Goal: Task Accomplishment & Management: Manage account settings

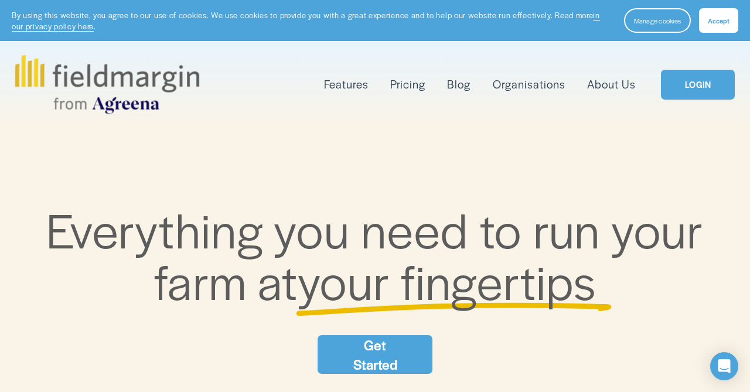
click at [688, 93] on link "LOGIN" at bounding box center [698, 85] width 74 height 30
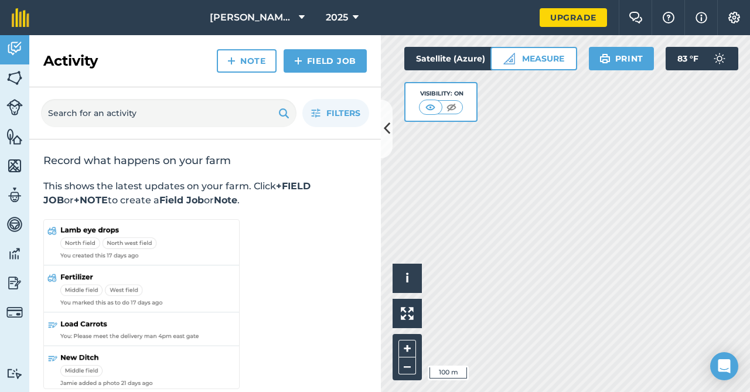
click at [388, 136] on icon at bounding box center [387, 128] width 6 height 21
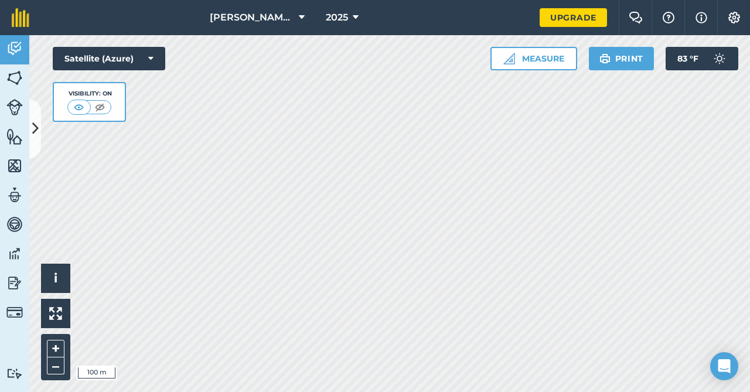
click at [95, 105] on img at bounding box center [100, 107] width 15 height 12
click at [86, 107] on img at bounding box center [79, 107] width 15 height 12
click at [26, 117] on link "Livestock" at bounding box center [14, 108] width 29 height 29
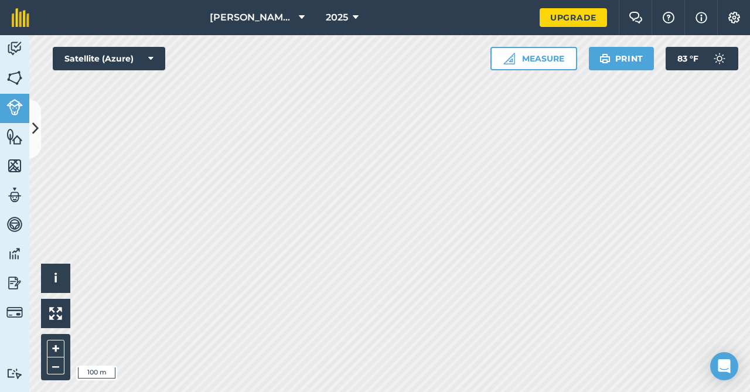
click at [36, 118] on icon at bounding box center [35, 128] width 6 height 21
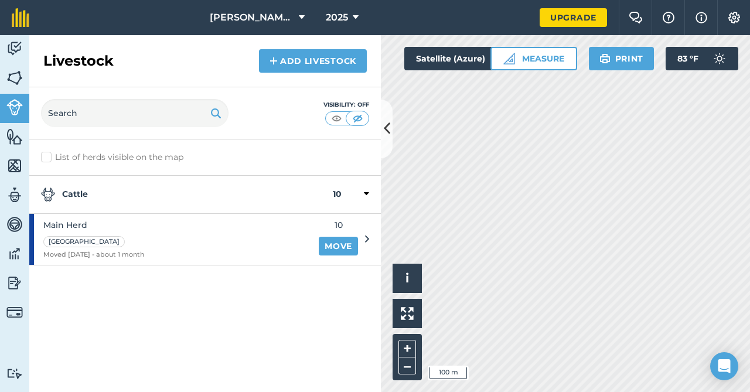
click at [18, 77] on img at bounding box center [14, 78] width 16 height 18
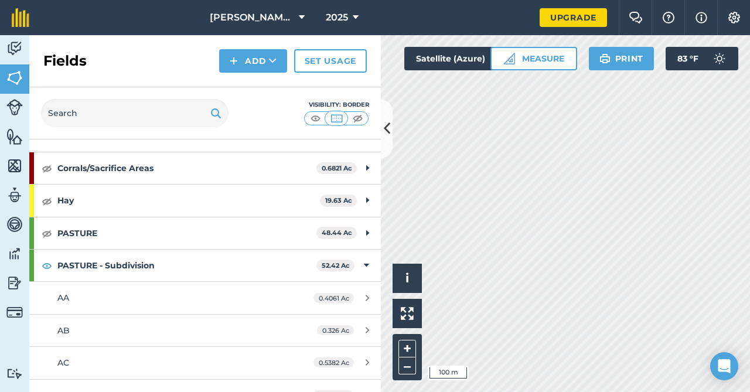
scroll to position [43, 0]
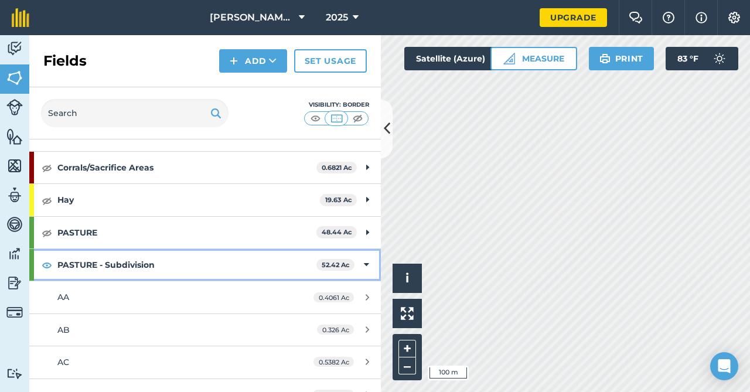
click at [43, 265] on img at bounding box center [47, 265] width 11 height 14
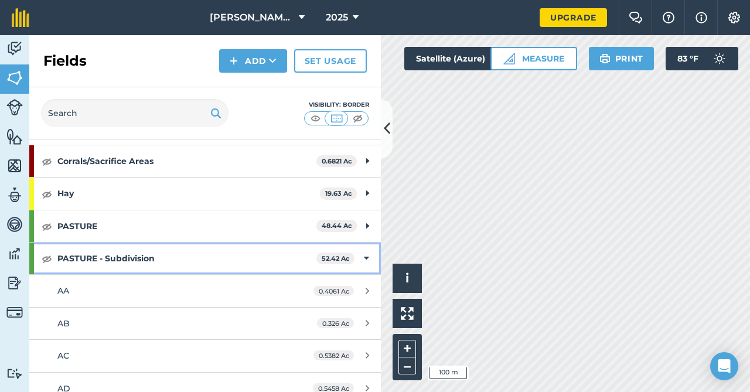
scroll to position [30, 0]
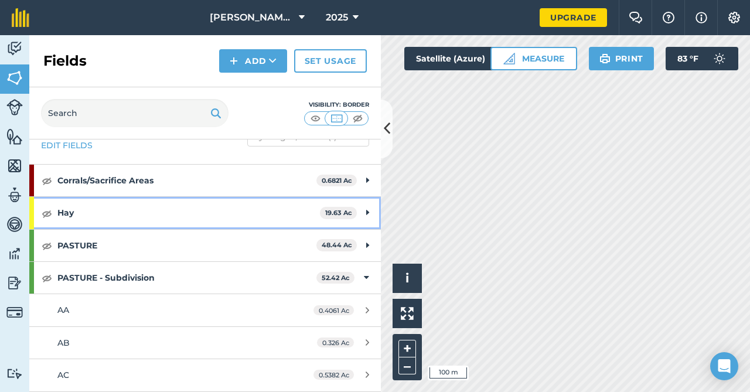
click at [47, 207] on img at bounding box center [47, 213] width 11 height 14
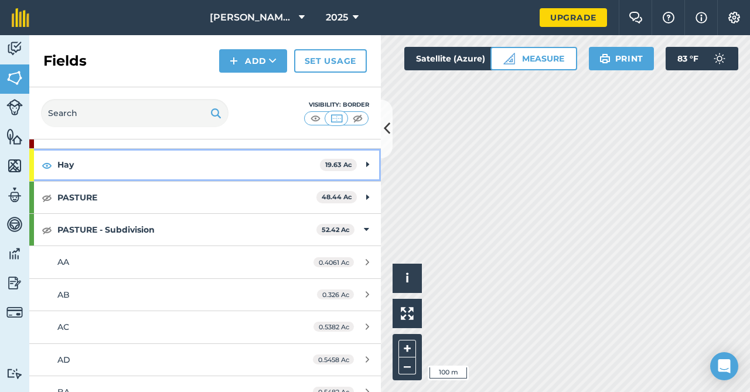
scroll to position [80, 0]
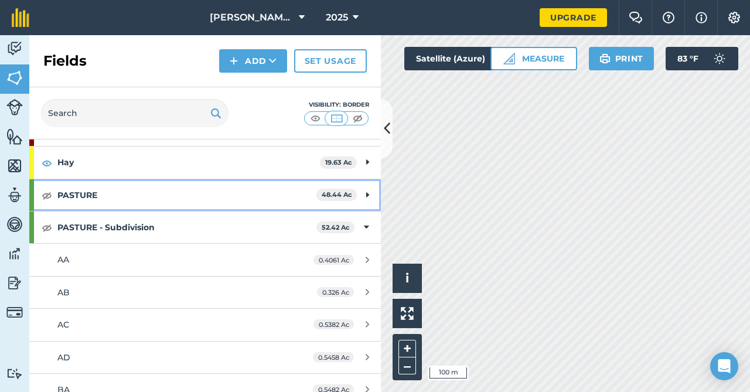
click at [49, 194] on img at bounding box center [47, 195] width 11 height 14
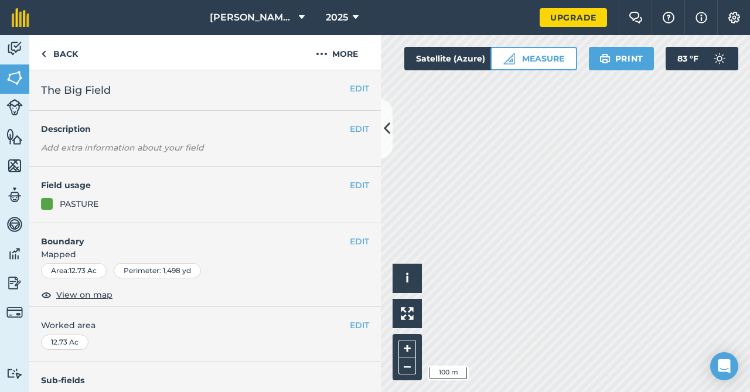
click at [354, 186] on button "EDIT" at bounding box center [359, 185] width 19 height 13
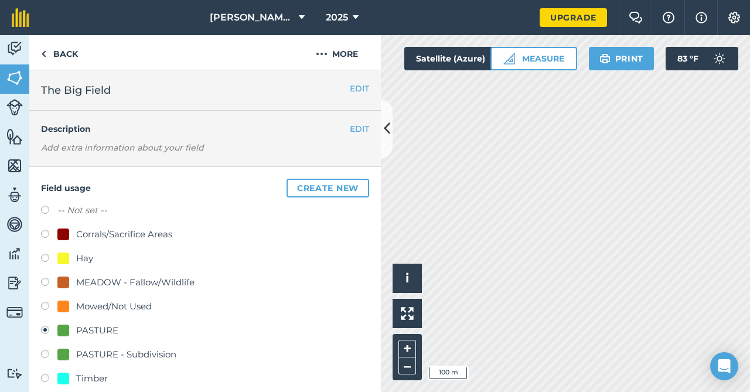
click at [77, 263] on div "Hay" at bounding box center [84, 258] width 17 height 14
radio input "true"
radio input "false"
click at [381, 135] on button at bounding box center [387, 129] width 12 height 59
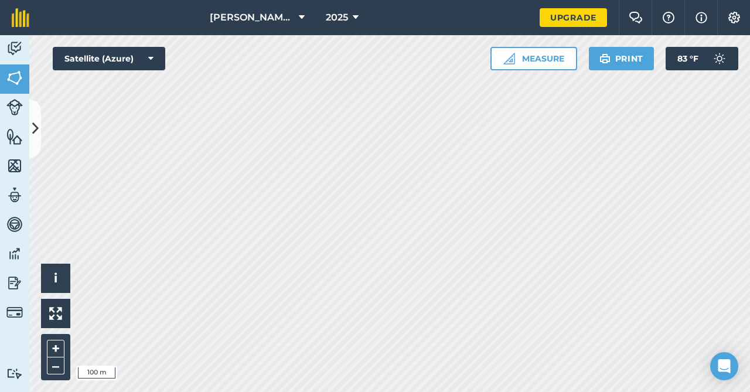
click at [33, 134] on icon at bounding box center [35, 128] width 6 height 21
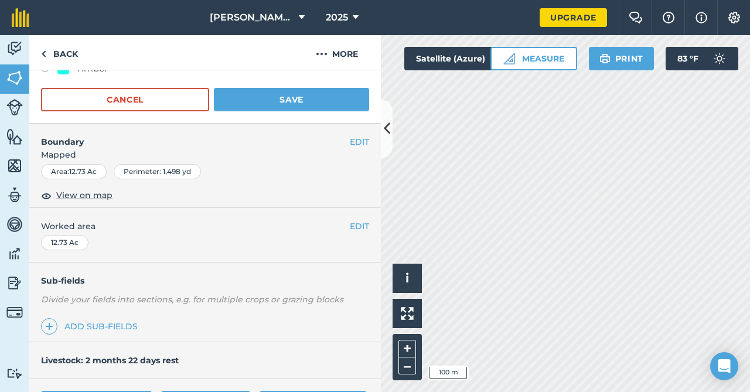
scroll to position [291, 0]
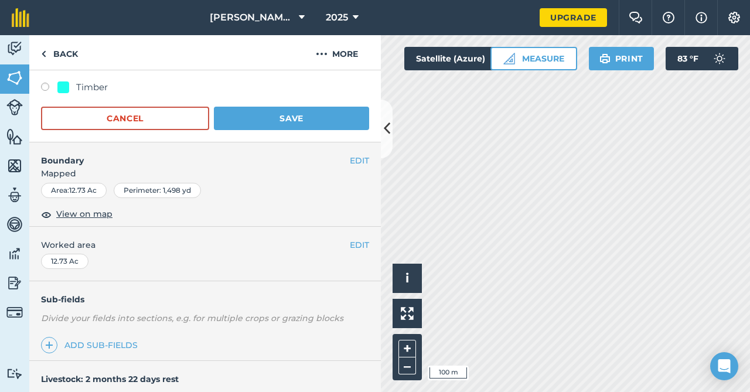
click at [301, 115] on button "Save" at bounding box center [291, 118] width 155 height 23
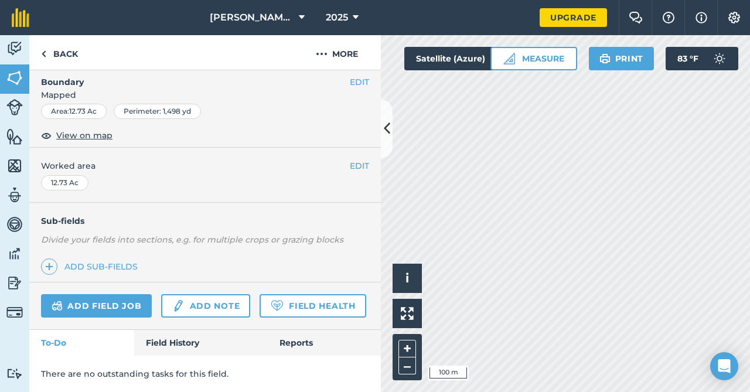
scroll to position [157, 0]
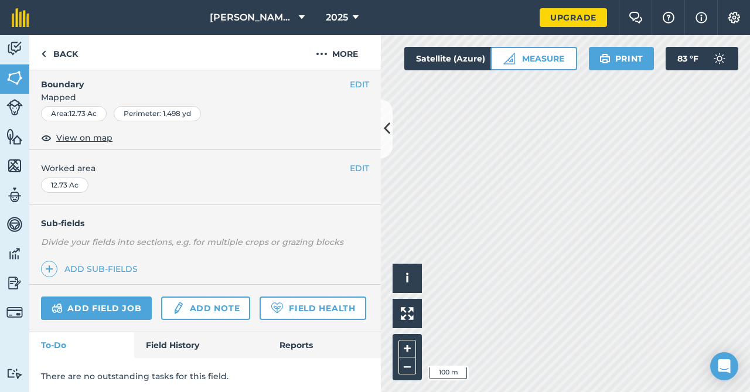
click at [385, 125] on icon at bounding box center [387, 128] width 6 height 21
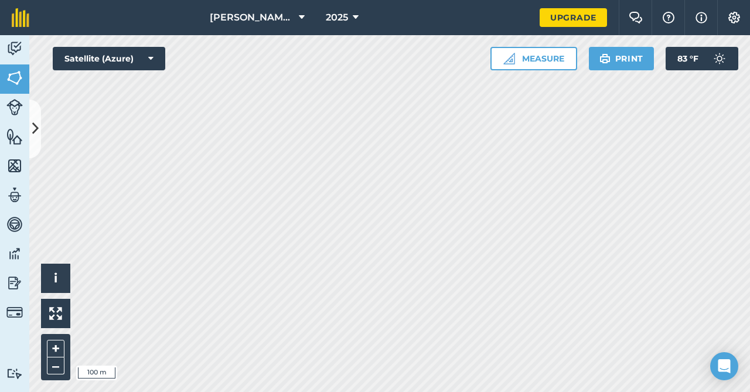
click at [34, 125] on icon at bounding box center [35, 128] width 6 height 21
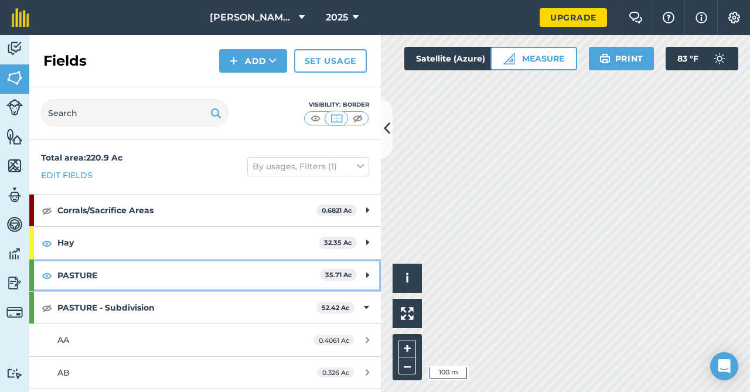
click at [47, 268] on img at bounding box center [47, 275] width 11 height 14
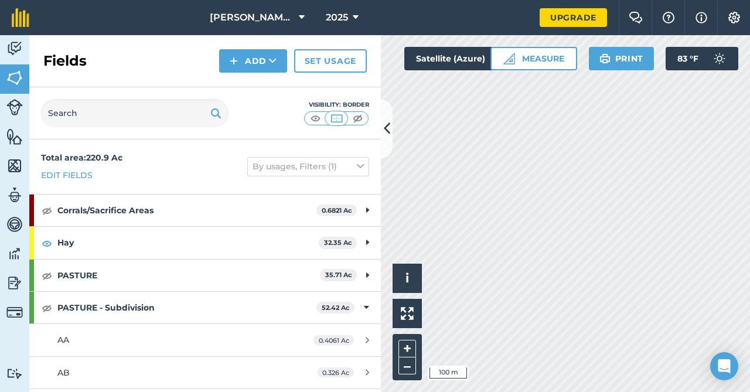
click at [385, 134] on icon at bounding box center [387, 128] width 6 height 21
